Goal: Information Seeking & Learning: Learn about a topic

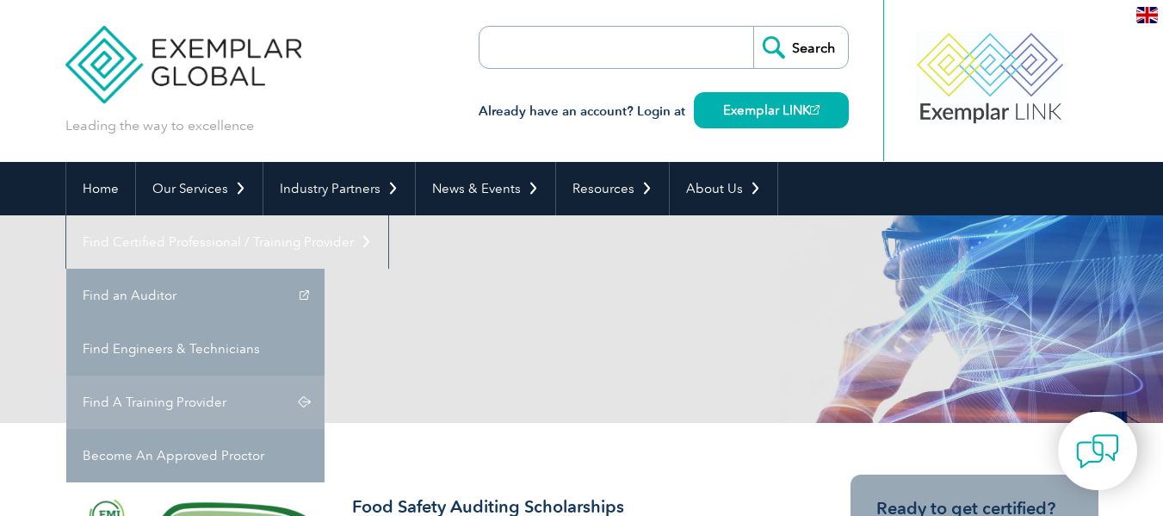
click at [325, 375] on link "Find A Training Provider" at bounding box center [195, 401] width 258 height 53
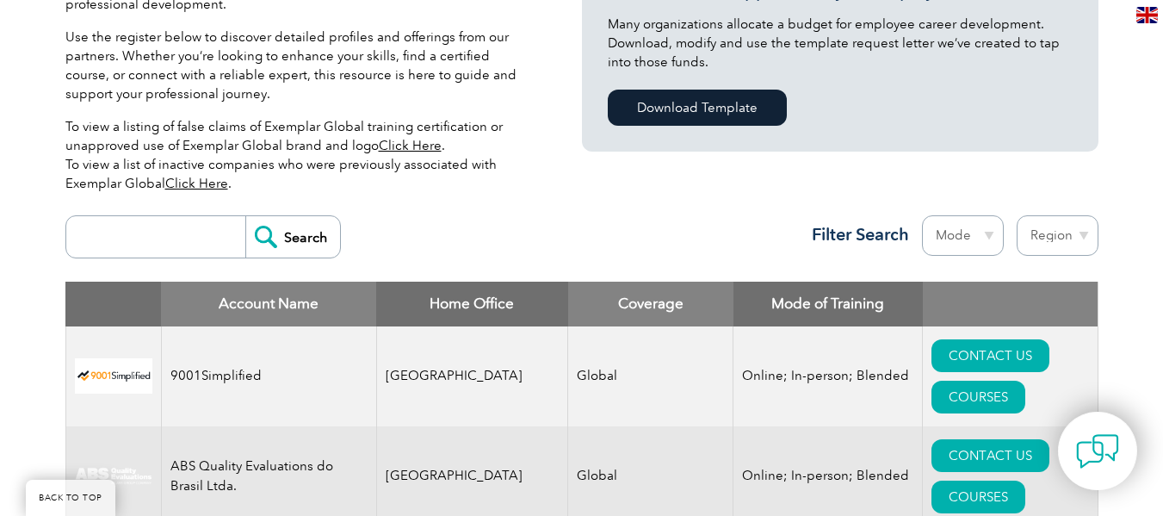
scroll to position [517, 0]
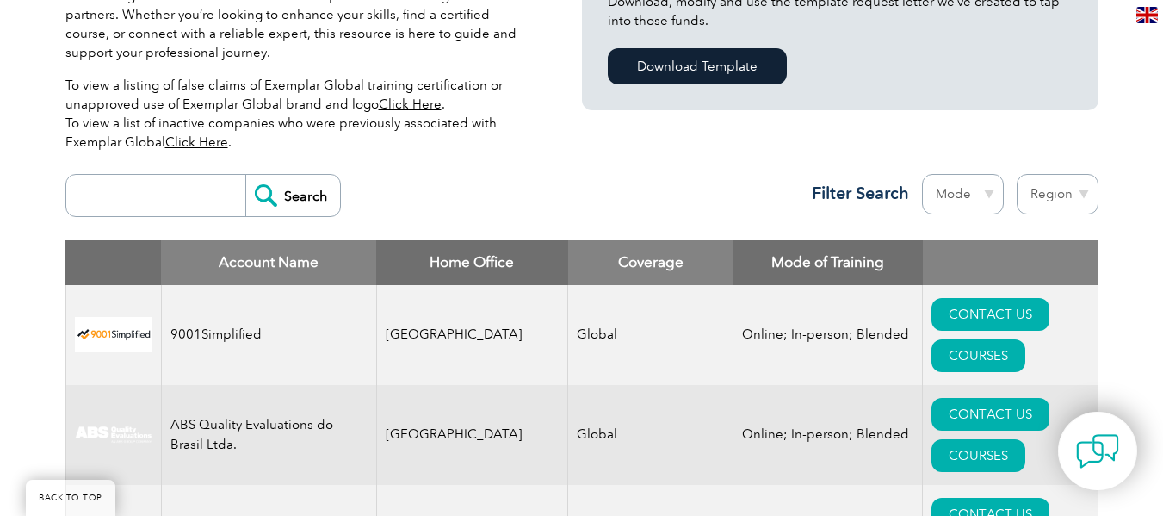
click at [144, 200] on input "search" at bounding box center [160, 195] width 170 height 41
type input "ARS"
click at [294, 193] on input "Search" at bounding box center [292, 195] width 95 height 41
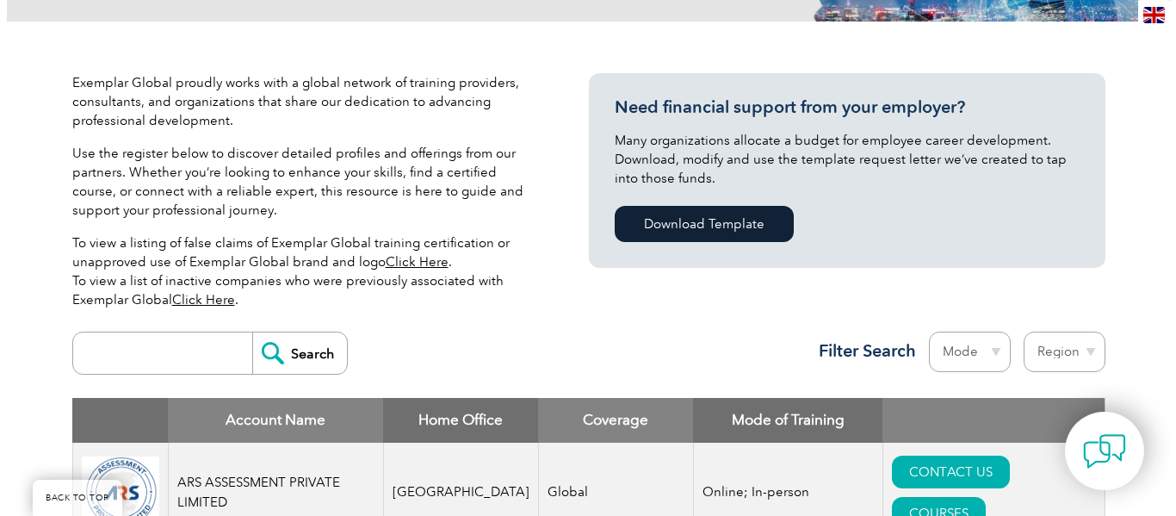
scroll to position [517, 0]
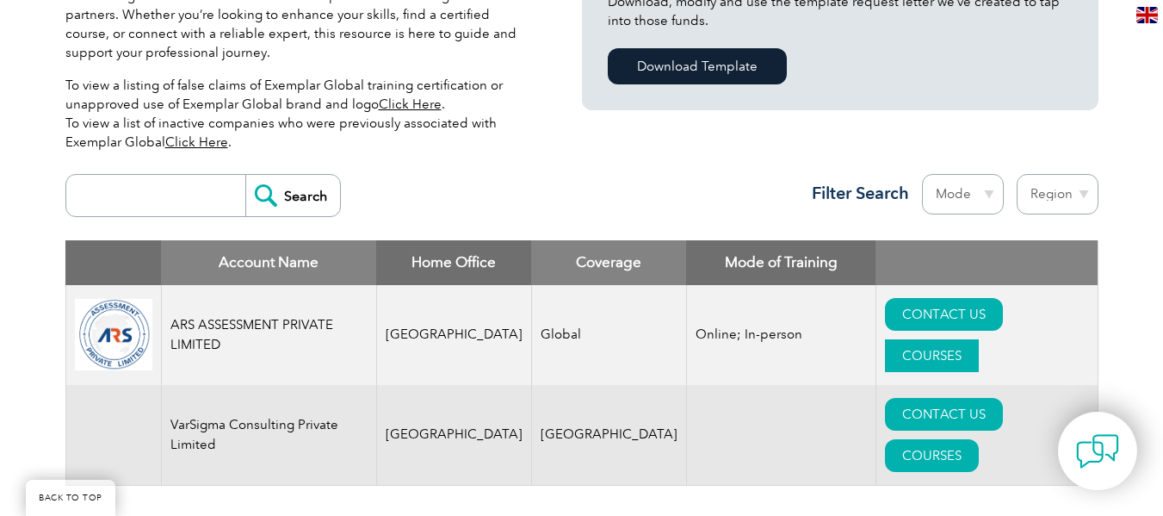
click at [965, 339] on link "COURSES" at bounding box center [932, 355] width 94 height 33
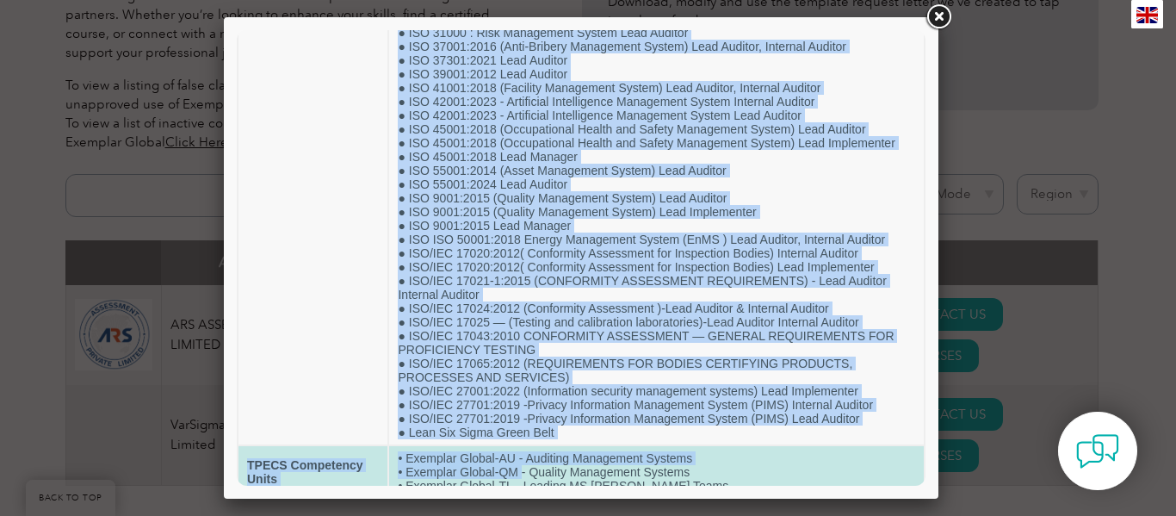
scroll to position [626, 0]
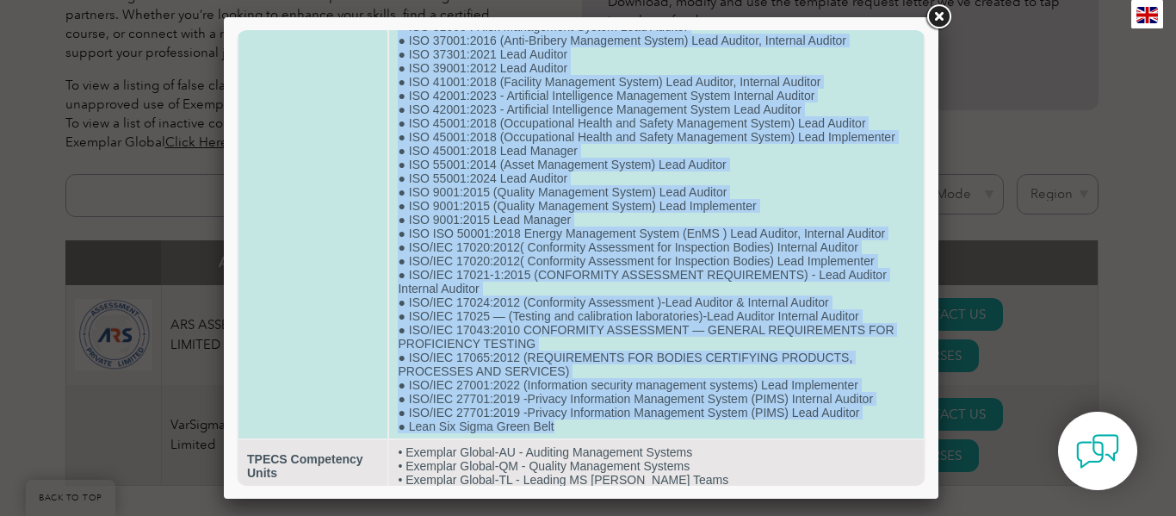
drag, startPoint x: 397, startPoint y: 102, endPoint x: 556, endPoint y: 428, distance: 362.4
copy td "● HALAL ( Lead Auditor, Internal Auditor) ● ISO 13485:2016 (Medical Devices Qua…"
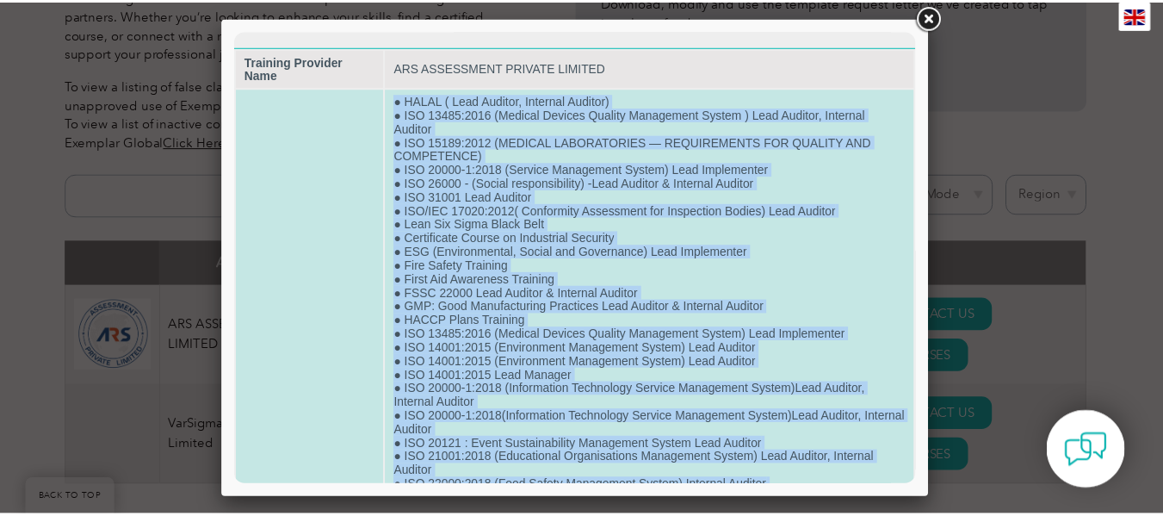
scroll to position [0, 0]
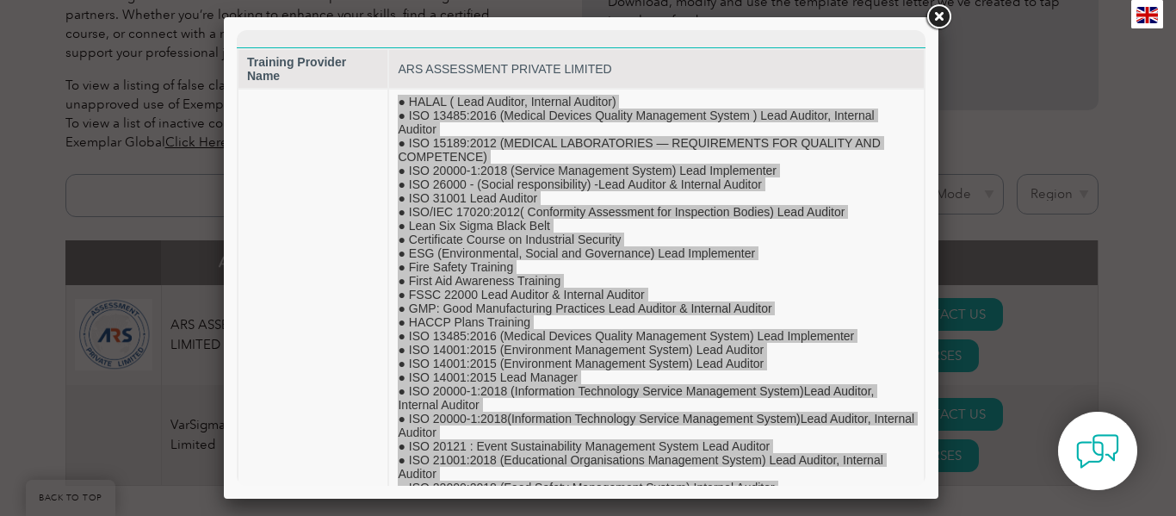
click at [1037, 253] on div at bounding box center [588, 258] width 1176 height 516
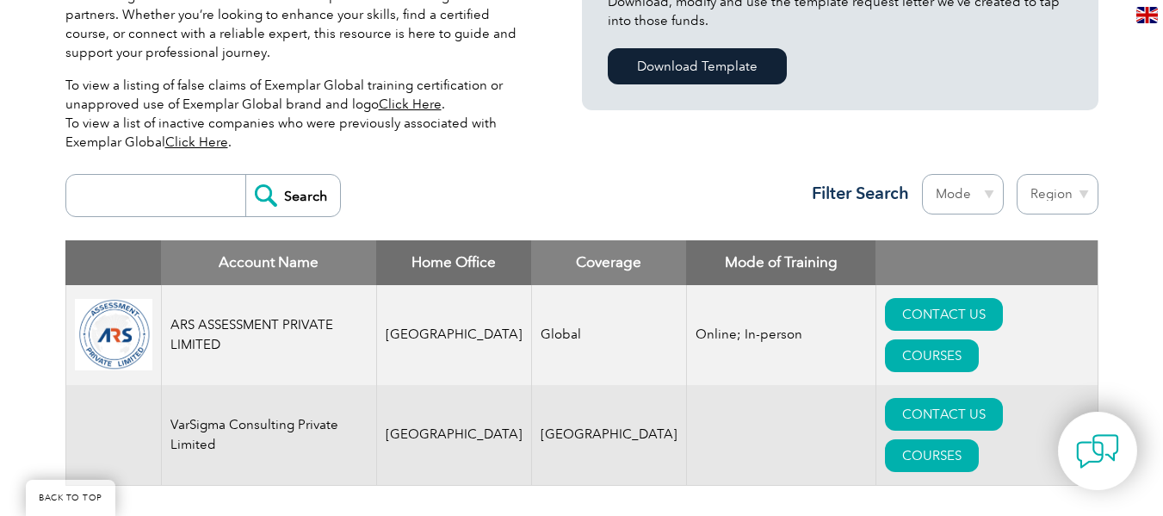
click at [1103, 338] on div "Exemplar Global proudly works with a global network of training providers, cons…" at bounding box center [581, 218] width 1163 height 708
click at [192, 204] on input "search" at bounding box center [160, 195] width 170 height 41
type input "AMERICO"
click at [271, 204] on input "Search" at bounding box center [292, 195] width 95 height 41
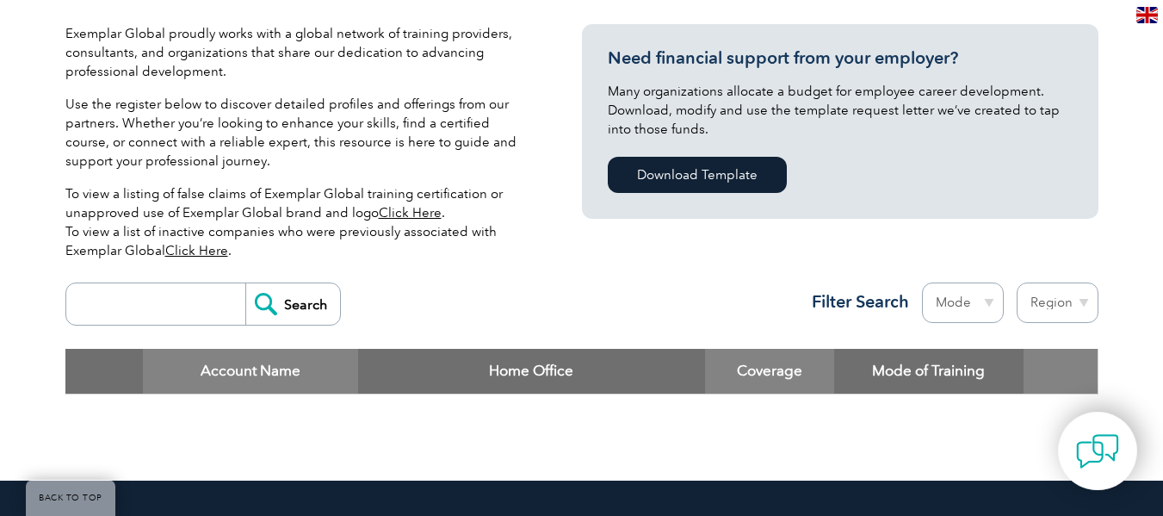
scroll to position [431, 0]
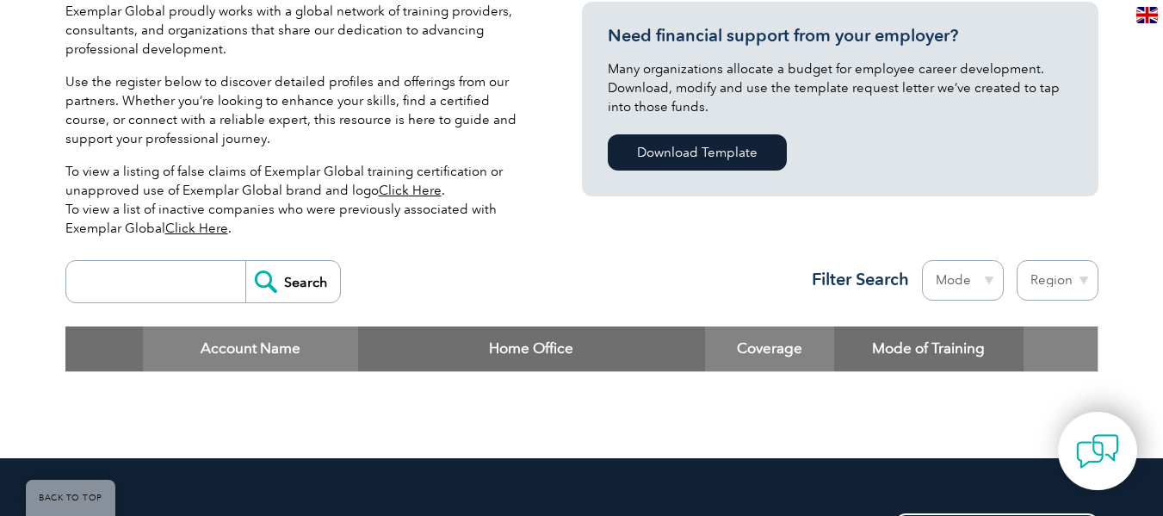
click at [192, 288] on input "search" at bounding box center [160, 281] width 170 height 41
type input "SCK"
click at [282, 289] on input "Search" at bounding box center [292, 281] width 95 height 41
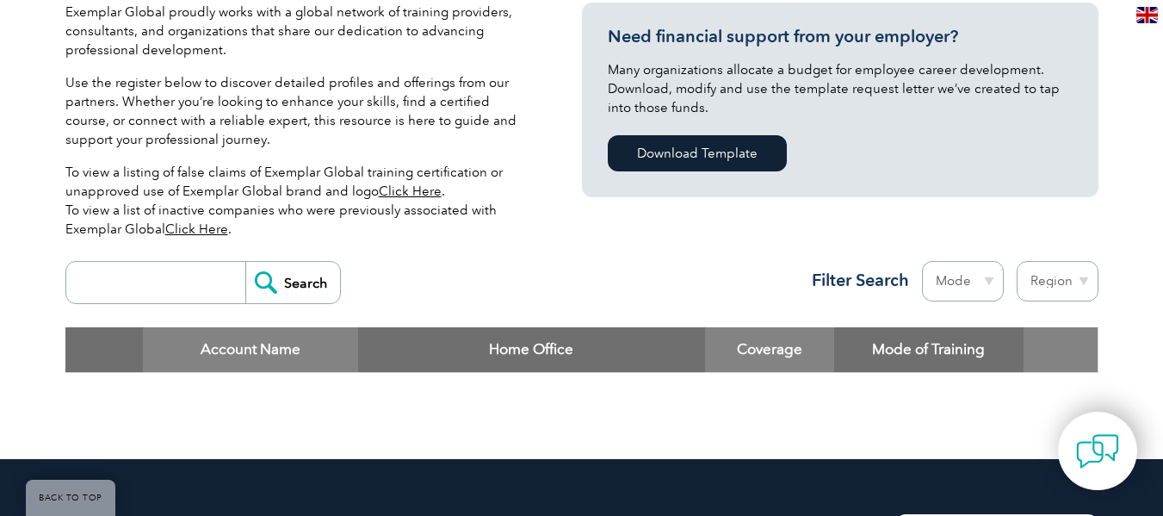
scroll to position [431, 0]
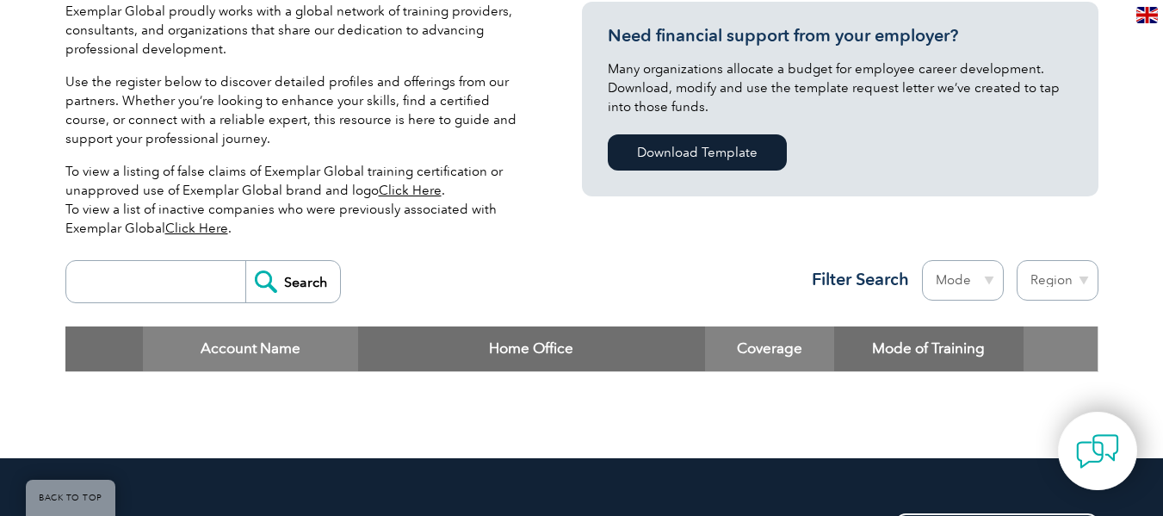
click at [206, 294] on input "search" at bounding box center [160, 281] width 170 height 41
type input "AQSR"
click at [276, 293] on input "Search" at bounding box center [292, 281] width 95 height 41
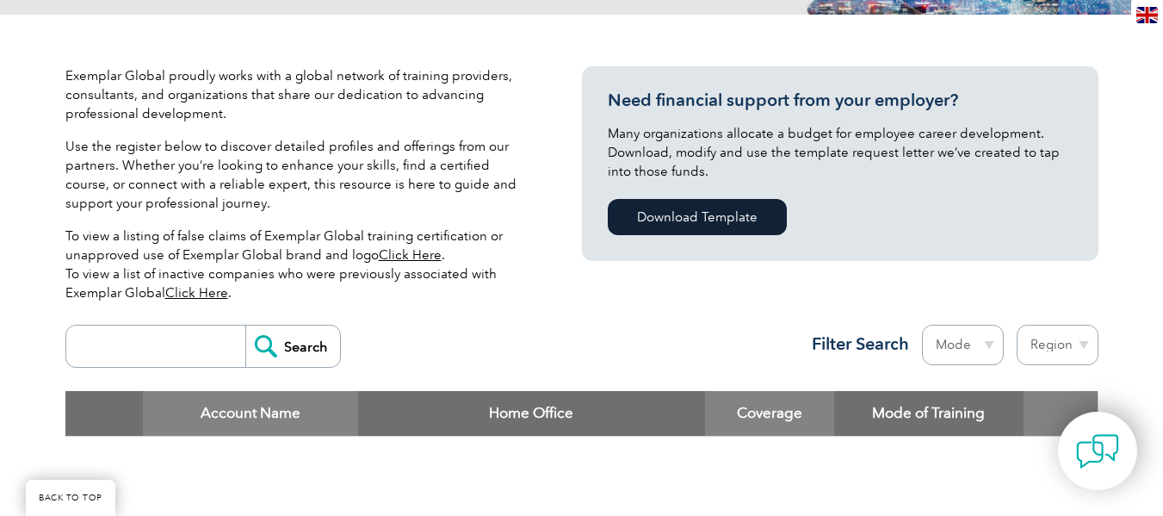
scroll to position [431, 0]
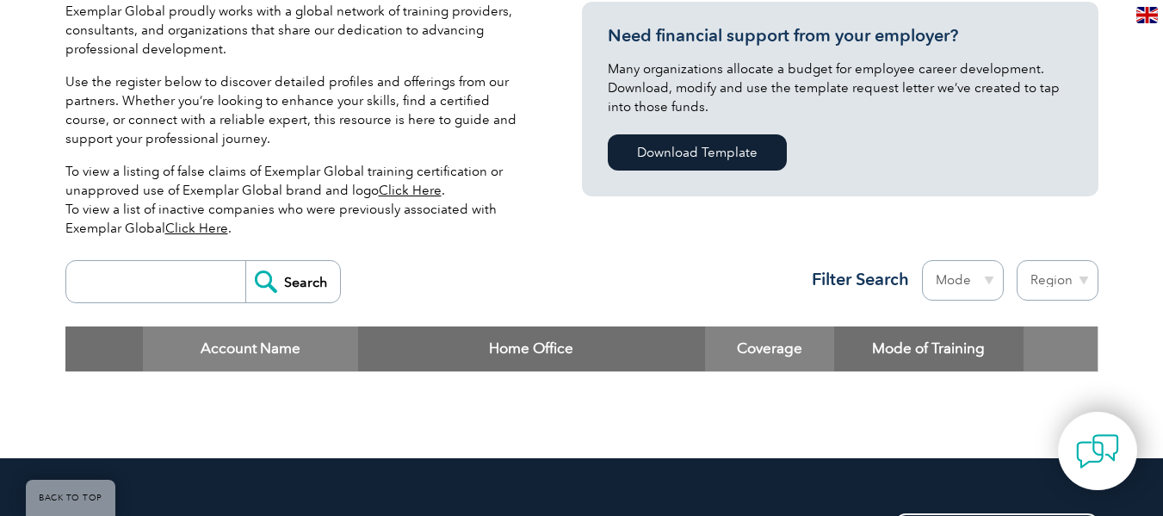
click at [189, 288] on input "search" at bounding box center [160, 281] width 170 height 41
type input "DELTA 300"
click at [275, 290] on input "Search" at bounding box center [292, 281] width 95 height 41
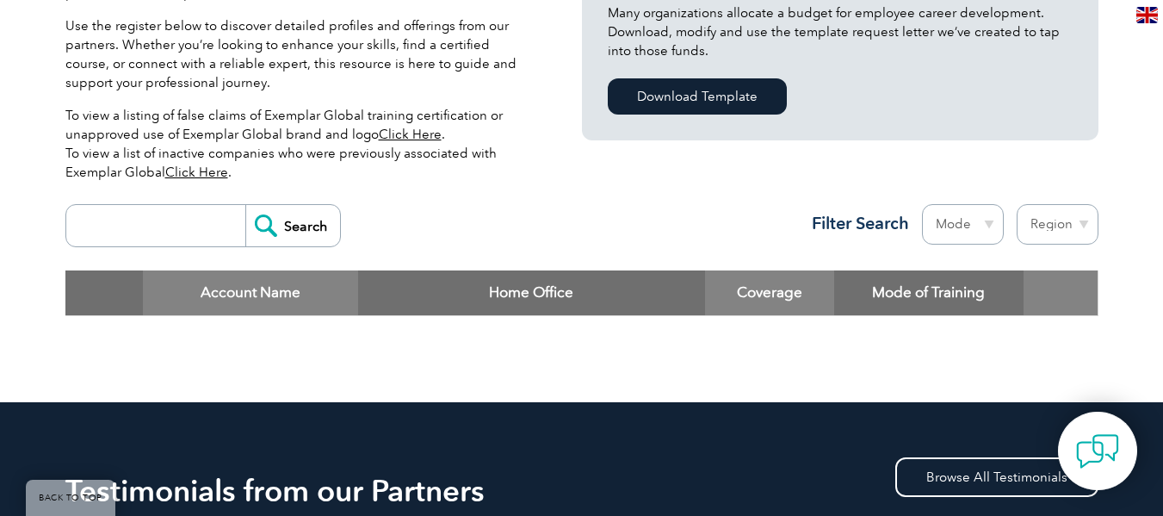
scroll to position [517, 0]
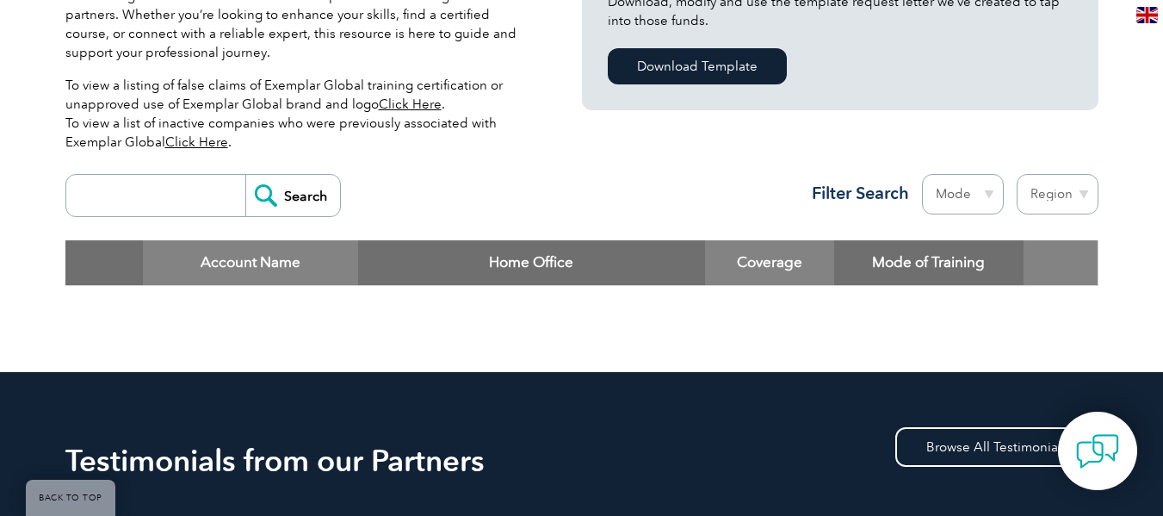
click at [159, 192] on input "search" at bounding box center [160, 195] width 170 height 41
type input "ARS"
click at [269, 195] on input "Search" at bounding box center [292, 195] width 95 height 41
